Goal: Information Seeking & Learning: Learn about a topic

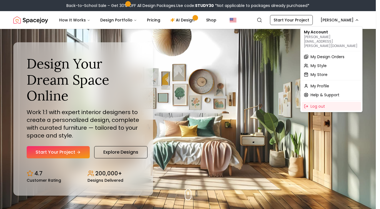
click at [330, 54] on span "My Design Orders" at bounding box center [328, 57] width 34 height 6
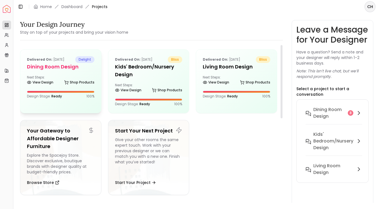
click at [62, 93] on div "Design Stage: Ready 100 %" at bounding box center [61, 95] width 68 height 8
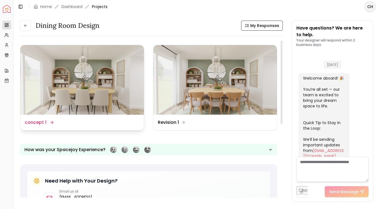
scroll to position [979, 0]
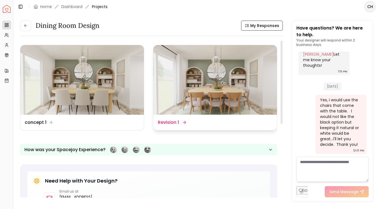
click at [220, 95] on img at bounding box center [215, 79] width 124 height 69
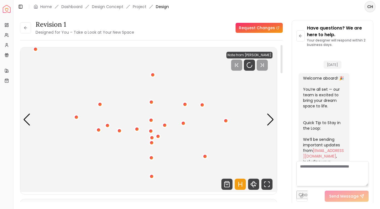
scroll to position [974, 0]
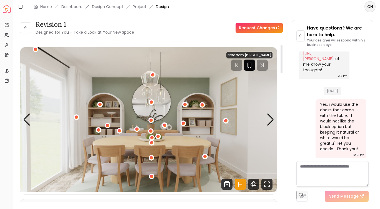
click at [249, 67] on rect "Pause" at bounding box center [248, 65] width 1 height 4
click at [265, 182] on icon "Fullscreen" at bounding box center [265, 181] width 1 height 1
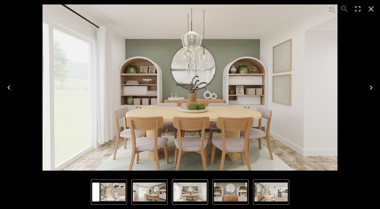
click at [147, 194] on img "5 of 5" at bounding box center [149, 191] width 33 height 19
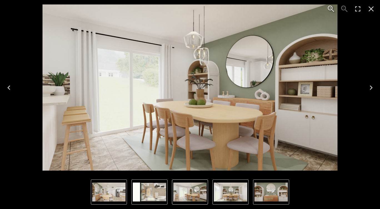
click at [229, 193] on img "1 of 5" at bounding box center [230, 191] width 33 height 19
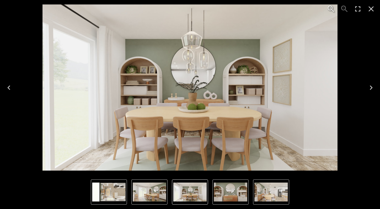
click at [266, 195] on img "3 of 5" at bounding box center [271, 191] width 33 height 19
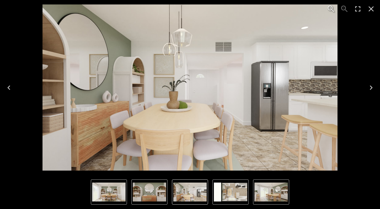
click at [154, 191] on img "2 of 5" at bounding box center [149, 191] width 33 height 19
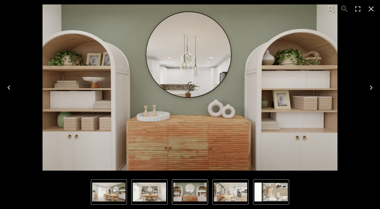
click at [112, 187] on img "5 of 5" at bounding box center [108, 191] width 33 height 19
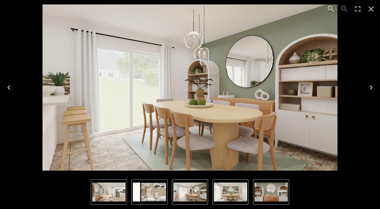
click at [371, 8] on icon "Close" at bounding box center [371, 8] width 5 height 5
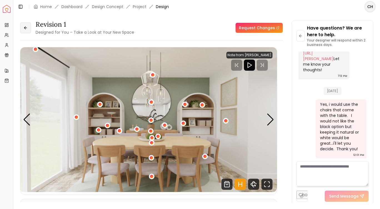
click at [24, 28] on icon at bounding box center [25, 28] width 4 height 4
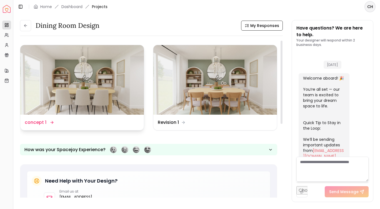
click at [83, 92] on img at bounding box center [82, 79] width 124 height 69
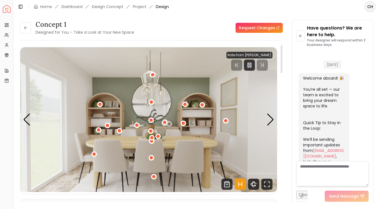
scroll to position [974, 0]
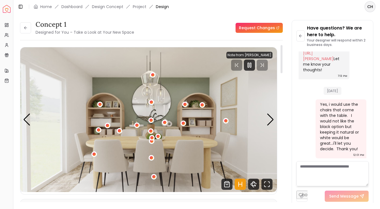
click at [251, 65] on rect "Pause" at bounding box center [250, 65] width 1 height 4
click at [267, 183] on icon "Fullscreen" at bounding box center [266, 183] width 11 height 11
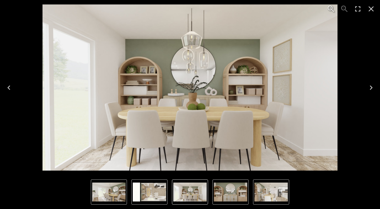
click at [374, 88] on icon "Next" at bounding box center [371, 87] width 9 height 9
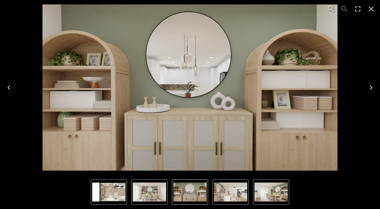
click at [374, 88] on icon "Next" at bounding box center [371, 87] width 9 height 9
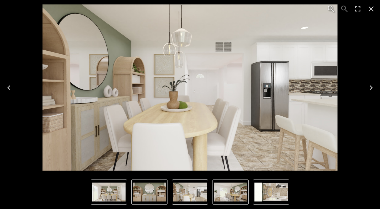
click at [368, 87] on icon "Next" at bounding box center [371, 87] width 9 height 9
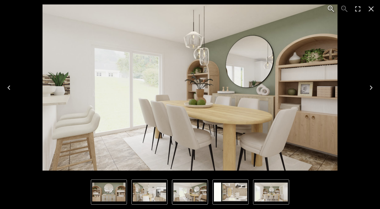
click at [368, 9] on icon "Close" at bounding box center [371, 8] width 9 height 9
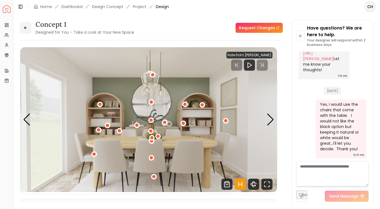
click at [24, 28] on icon at bounding box center [24, 27] width 1 height 3
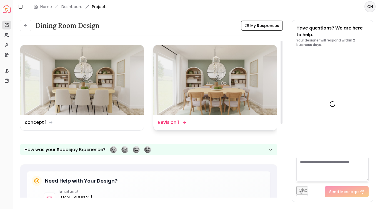
click at [215, 98] on img at bounding box center [215, 79] width 124 height 69
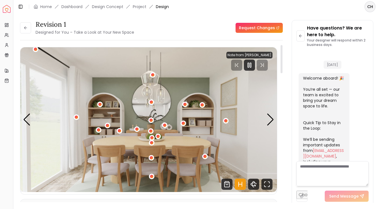
scroll to position [974, 0]
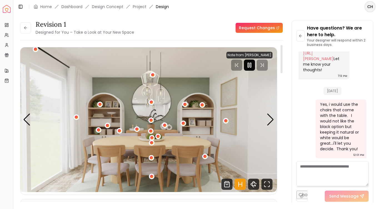
click at [251, 63] on rect "Pause" at bounding box center [250, 65] width 1 height 4
click at [268, 184] on icon "Fullscreen" at bounding box center [266, 183] width 11 height 11
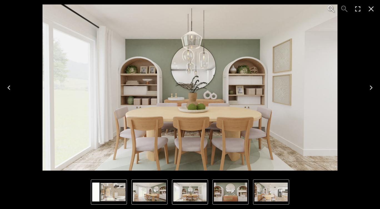
click at [111, 195] on img "4 of 5" at bounding box center [108, 191] width 33 height 19
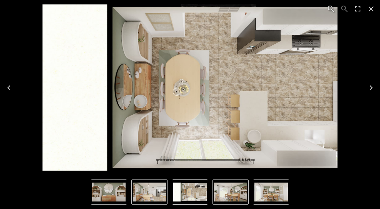
click at [271, 194] on img "1 of 5" at bounding box center [271, 191] width 33 height 19
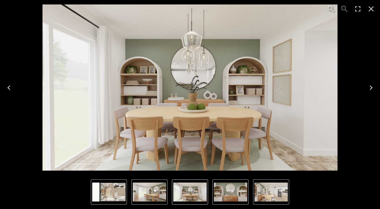
click at [372, 11] on icon "Close" at bounding box center [371, 8] width 9 height 9
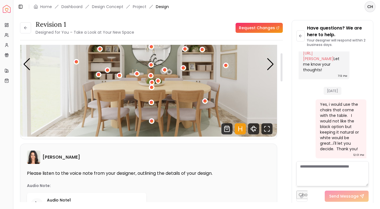
scroll to position [3, 0]
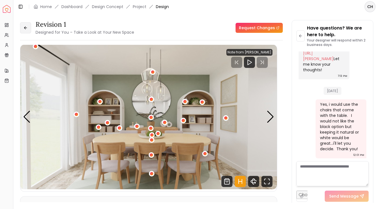
click at [26, 33] on button at bounding box center [25, 27] width 11 height 11
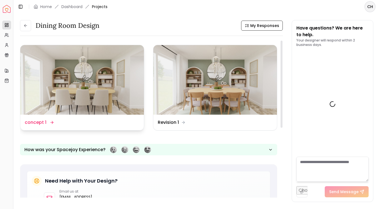
click at [94, 81] on img at bounding box center [82, 79] width 124 height 69
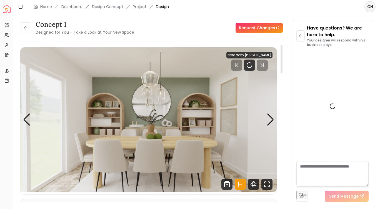
scroll to position [974, 0]
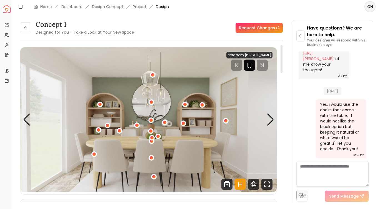
click at [250, 61] on div at bounding box center [249, 64] width 11 height 11
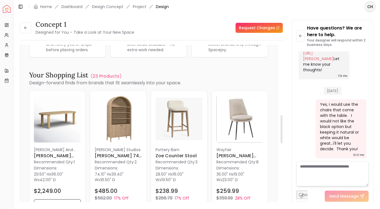
scroll to position [394, 0]
click at [116, 155] on h6 "[PERSON_NAME] 74" Tall Wide Arched Shelving Display Cabinet Bookshelf" at bounding box center [118, 155] width 47 height 7
